Goal: Find specific page/section: Find specific page/section

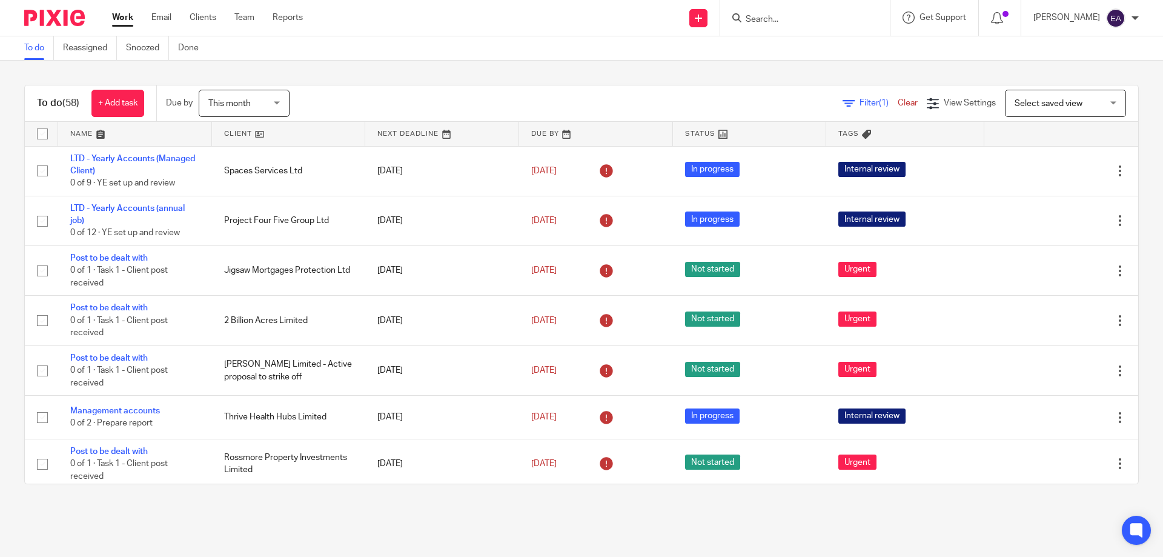
click at [852, 15] on input "Search" at bounding box center [799, 20] width 109 height 11
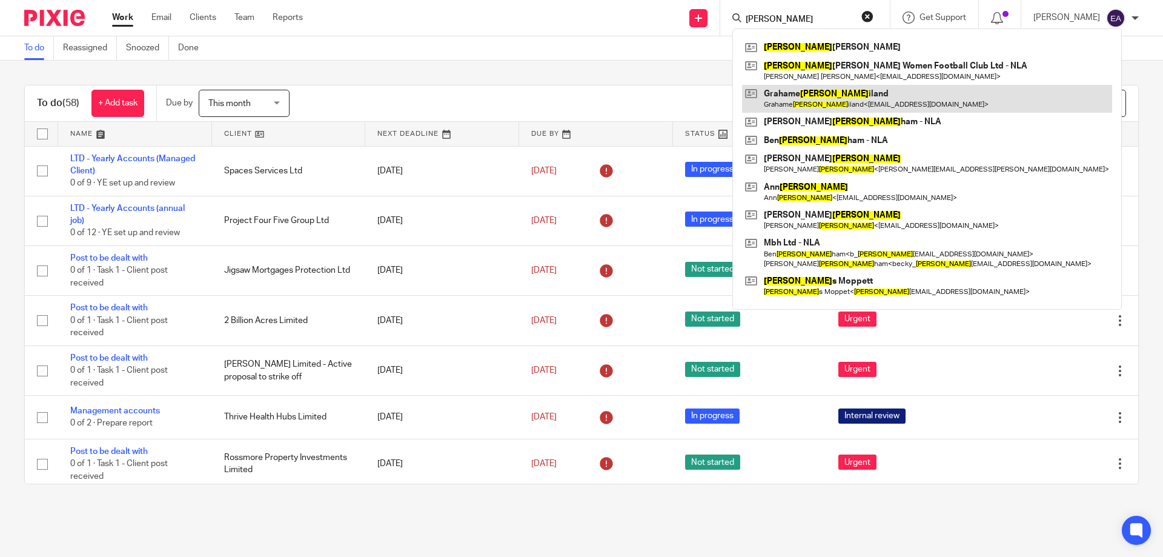
type input "[PERSON_NAME]"
click at [891, 105] on link at bounding box center [927, 99] width 370 height 28
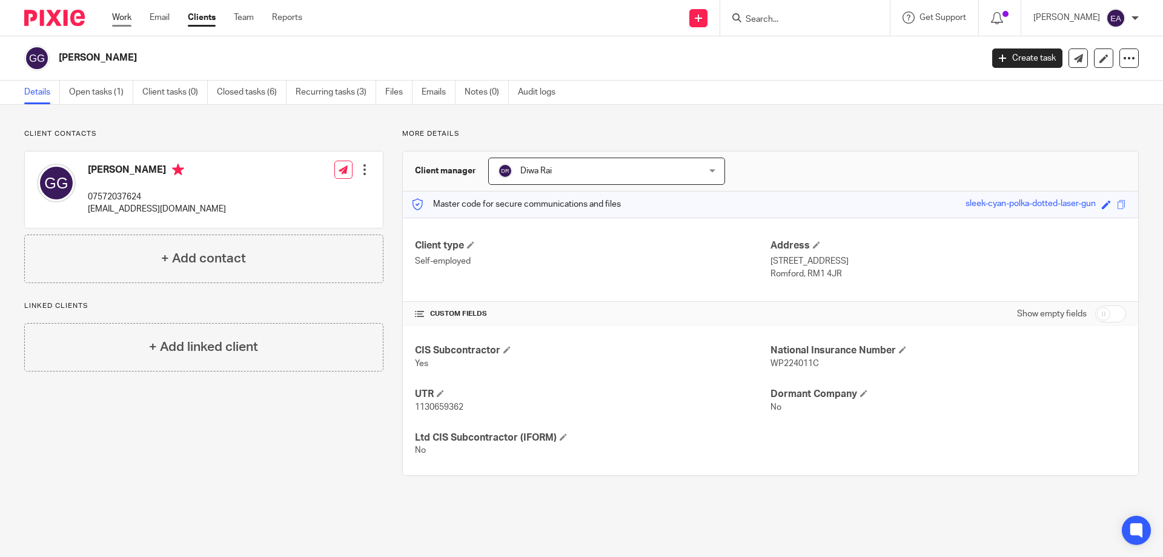
click at [130, 21] on link "Work" at bounding box center [121, 18] width 19 height 12
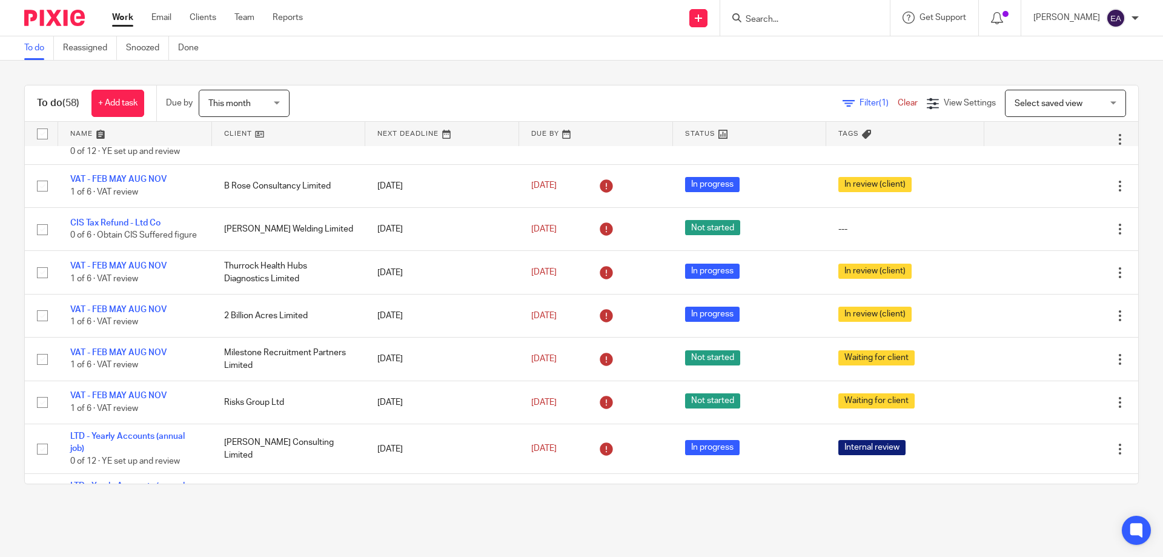
scroll to position [485, 0]
